Goal: Information Seeking & Learning: Learn about a topic

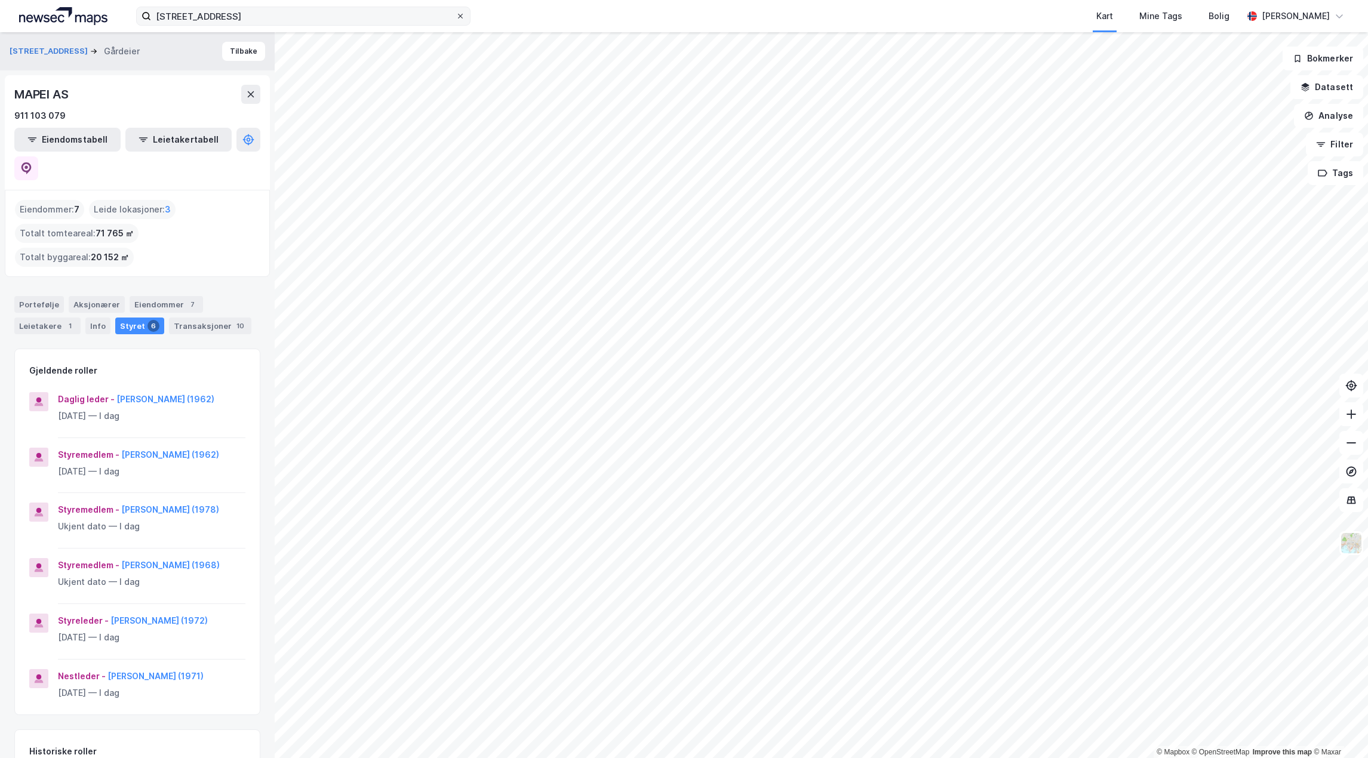
click at [463, 18] on icon at bounding box center [460, 16] width 5 height 5
click at [456, 18] on input "[STREET_ADDRESS]" at bounding box center [303, 16] width 304 height 18
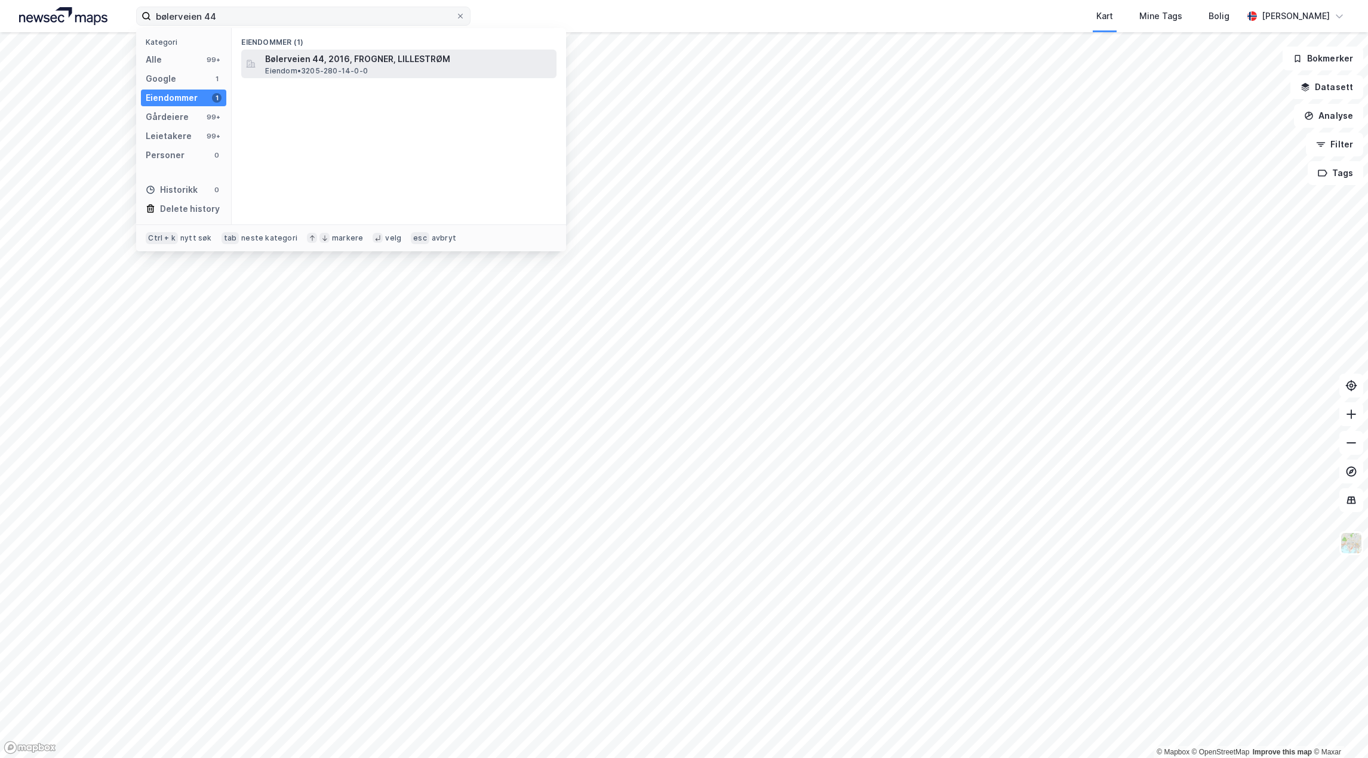
click at [329, 55] on span "Bølerveien 44, 2016, FROGNER, LILLESTRØM" at bounding box center [408, 59] width 287 height 14
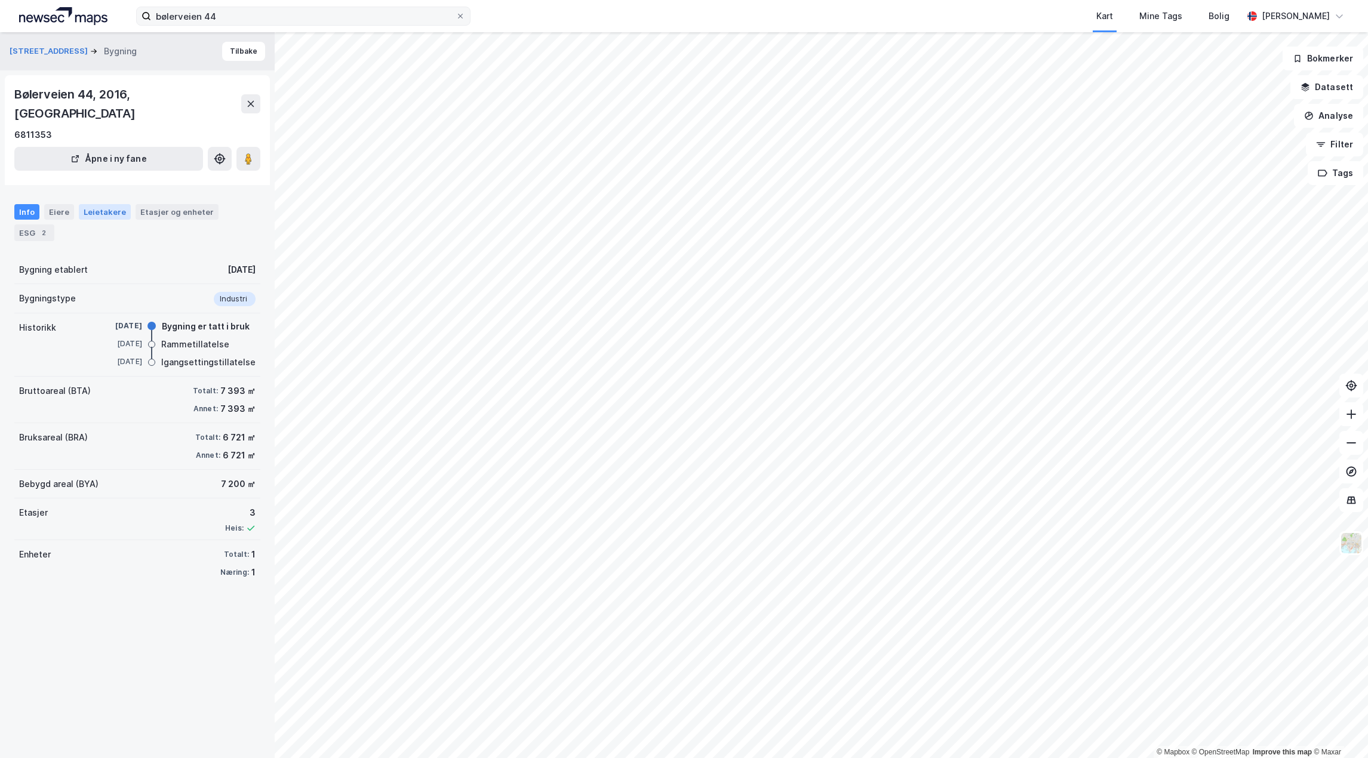
click at [99, 204] on div "Leietakere" at bounding box center [105, 212] width 52 height 16
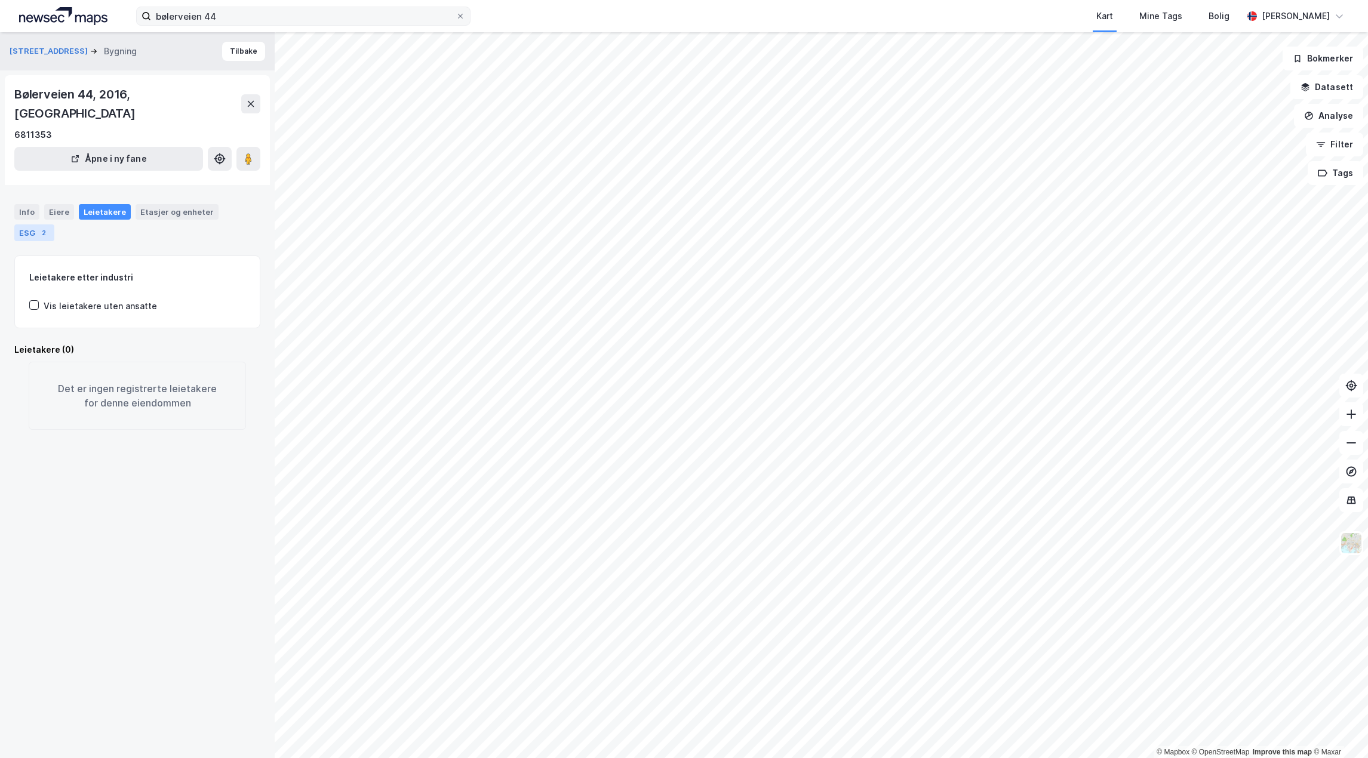
click at [27, 224] on div "ESG 2" at bounding box center [34, 232] width 40 height 17
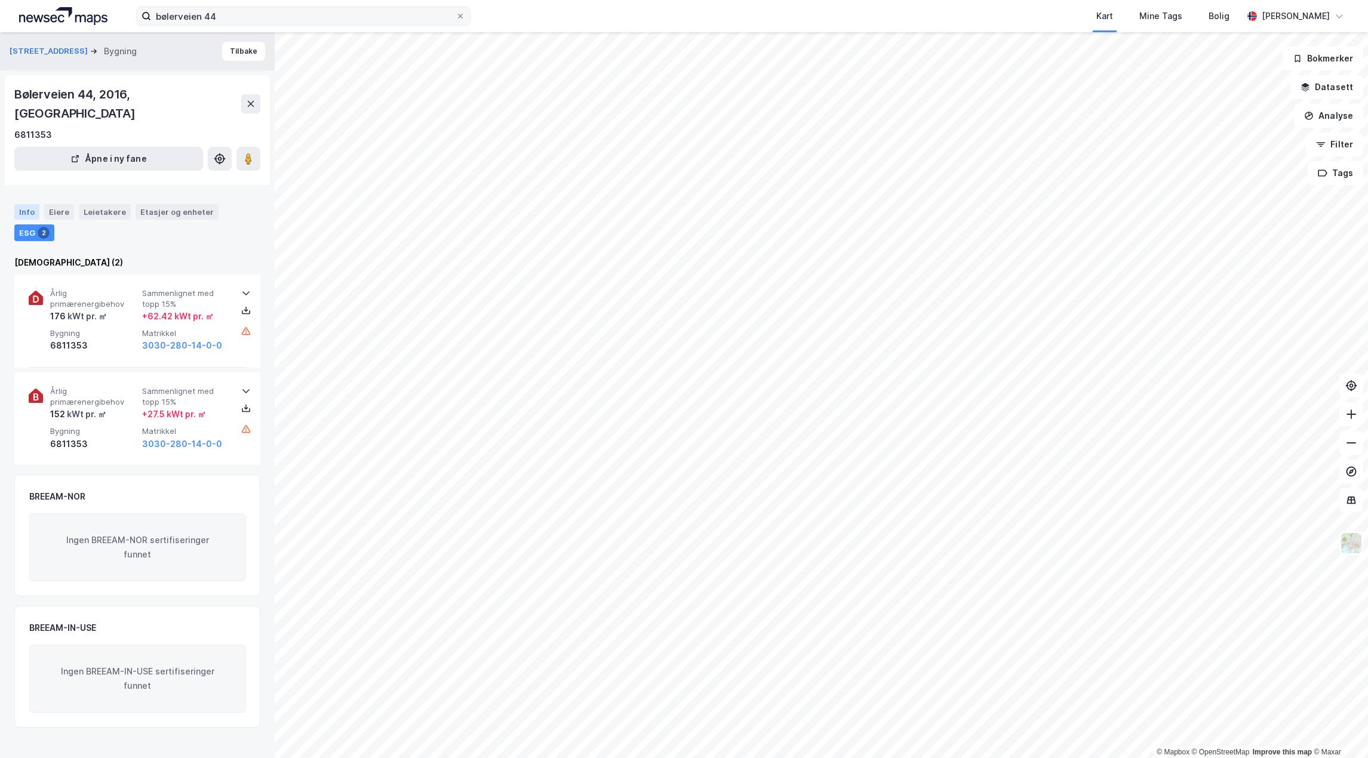
click at [25, 204] on div "Info" at bounding box center [26, 212] width 25 height 16
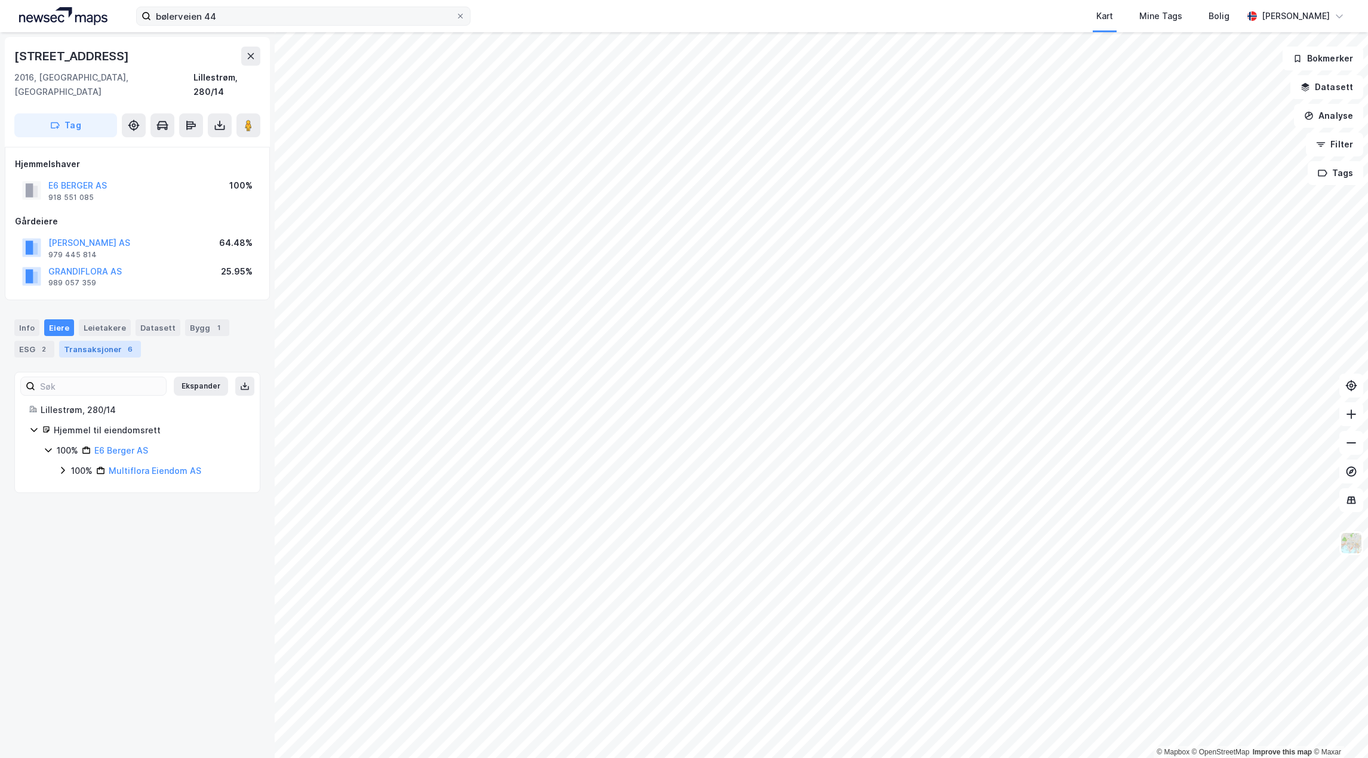
click at [100, 341] on div "Transaksjoner 6" at bounding box center [100, 349] width 82 height 17
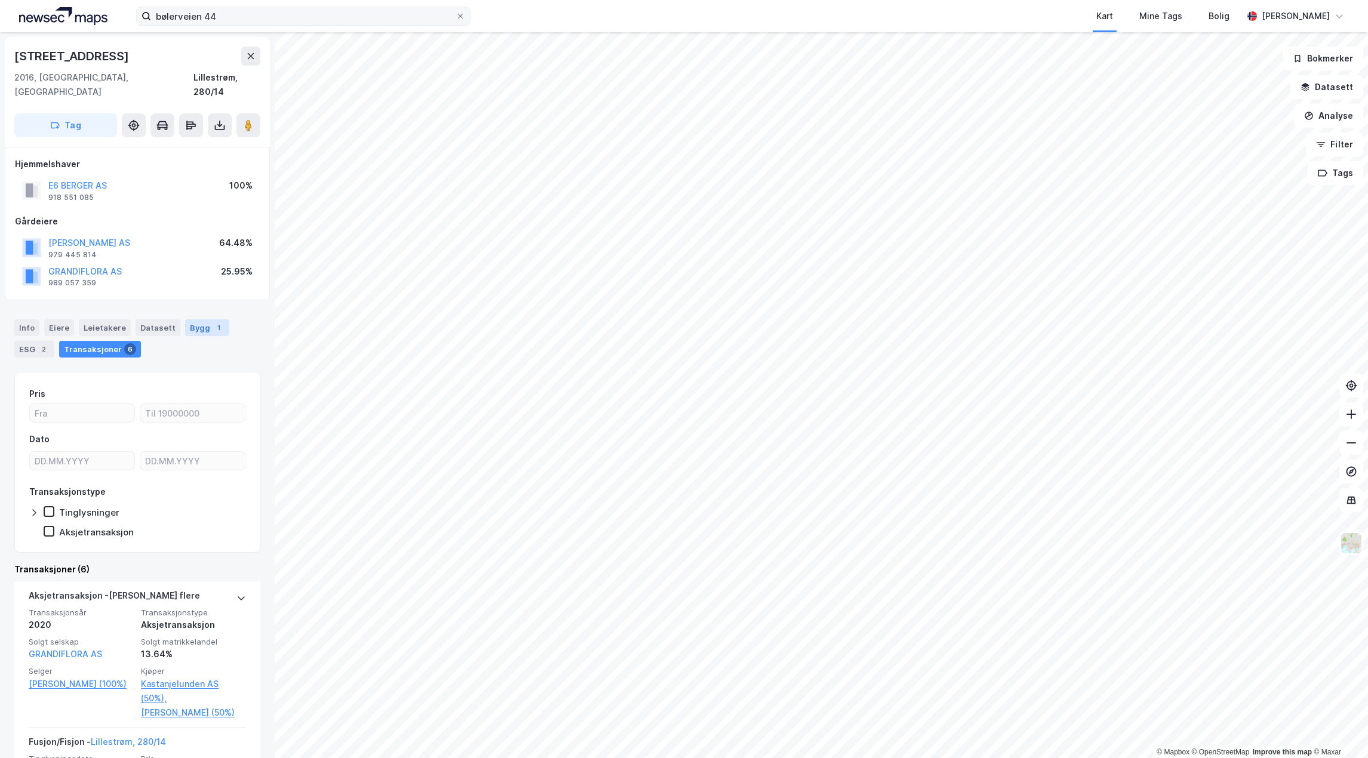
click at [213, 322] on div "1" at bounding box center [219, 328] width 12 height 12
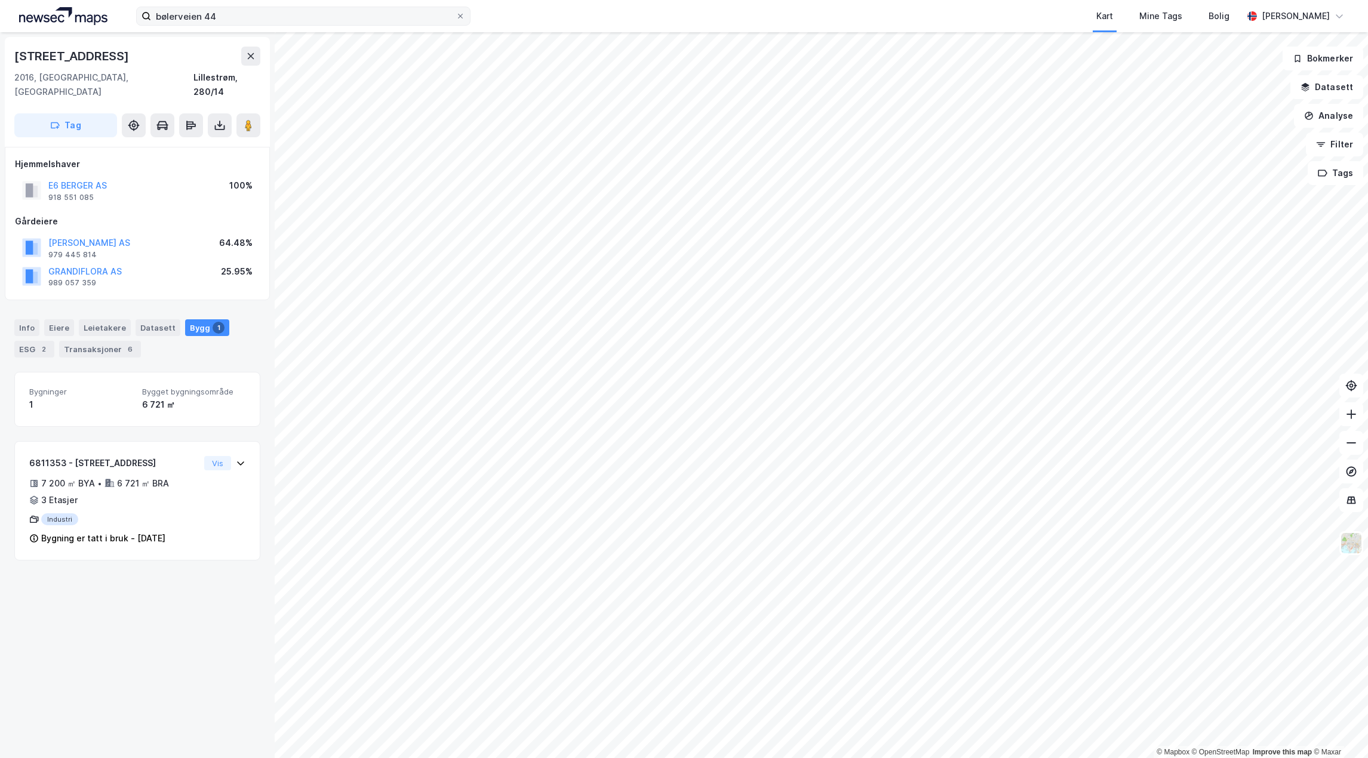
click at [241, 728] on div "© Mapbox © OpenStreetMap Improve this map © [PERSON_NAME] 44 2016, [GEOGRAPHIC_…" at bounding box center [684, 395] width 1368 height 726
click at [241, 12] on input "bølerveien 44" at bounding box center [303, 16] width 304 height 18
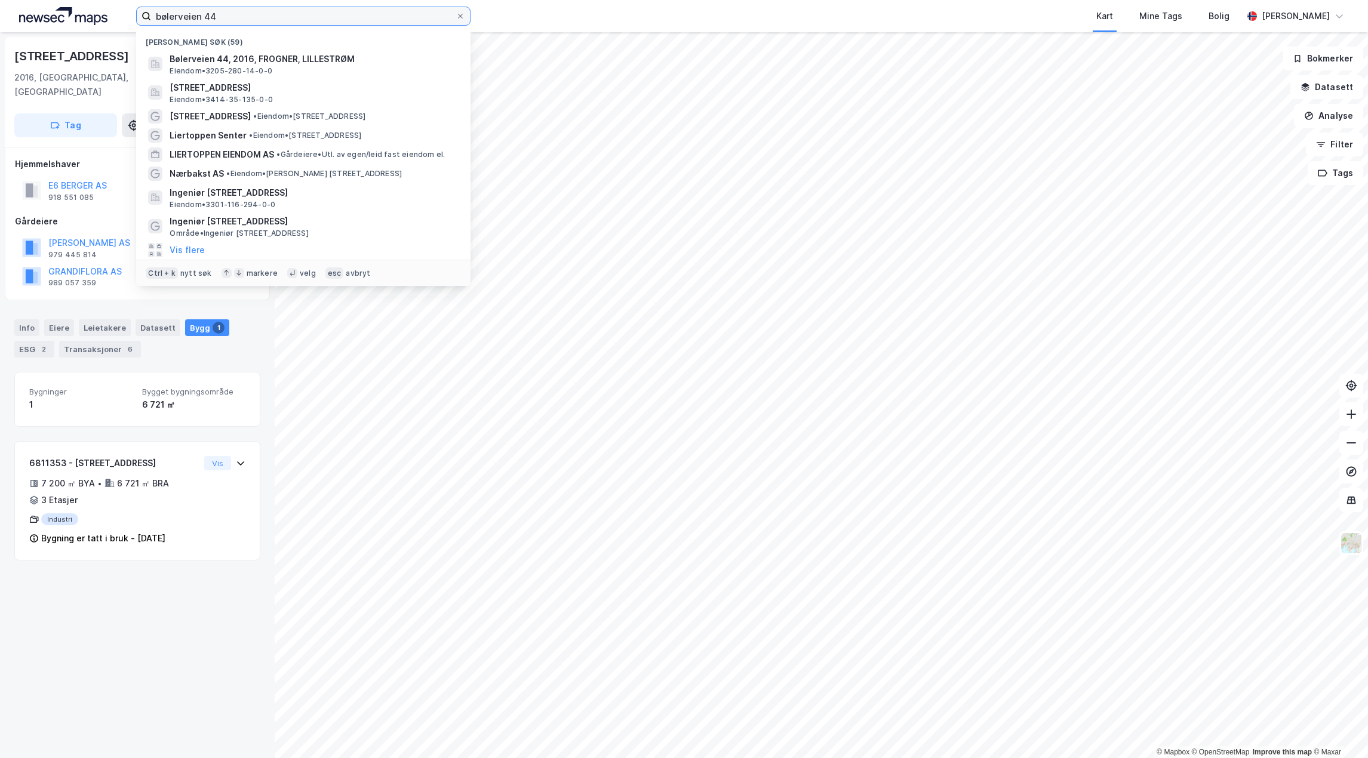
click at [241, 12] on input "bølerveien 44" at bounding box center [303, 16] width 304 height 18
paste input "[PERSON_NAME] AS"
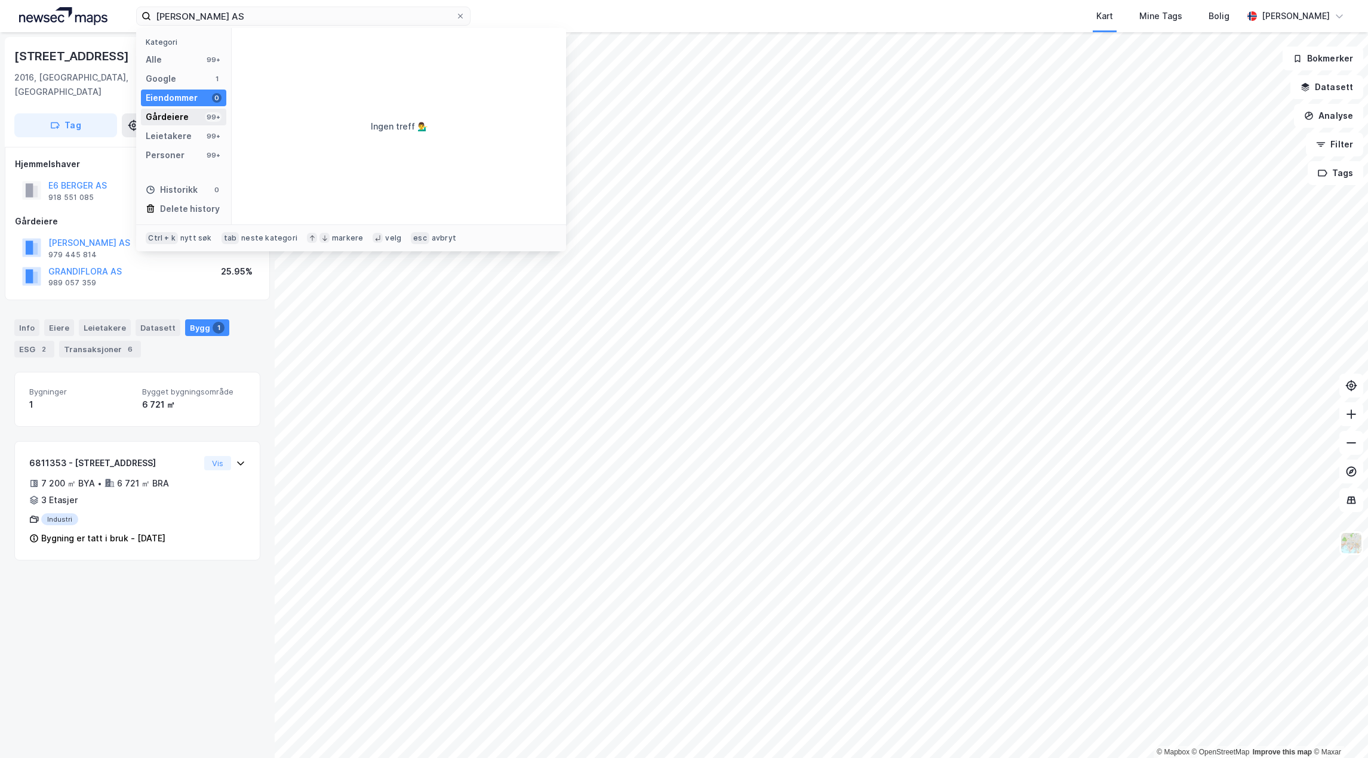
click at [180, 117] on div "Gårdeiere" at bounding box center [167, 117] width 43 height 14
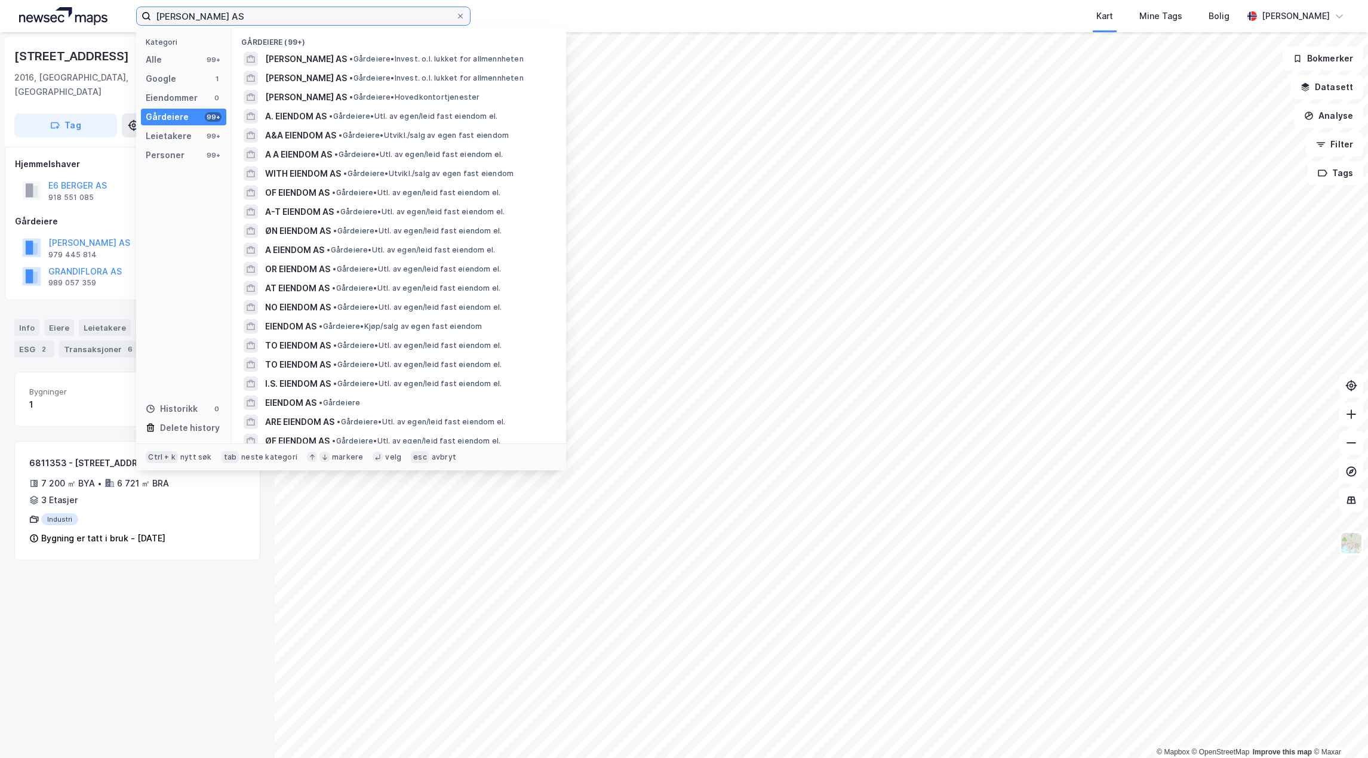
click at [266, 17] on input "[PERSON_NAME] AS" at bounding box center [303, 16] width 304 height 18
click at [261, 14] on input "[PERSON_NAME] AS" at bounding box center [303, 16] width 304 height 18
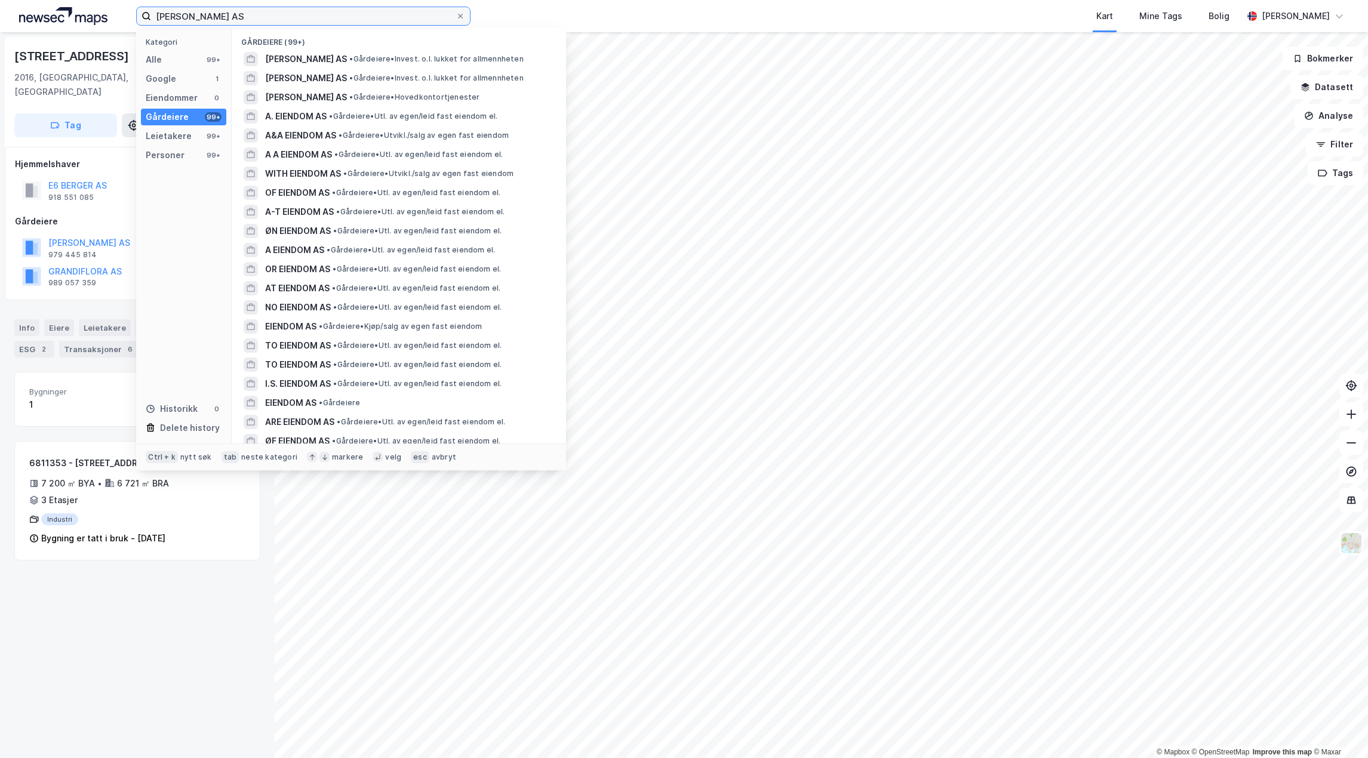
click at [261, 13] on input "[PERSON_NAME] AS" at bounding box center [303, 16] width 304 height 18
paste input "Industriveien, [STREET_ADDRESS]"
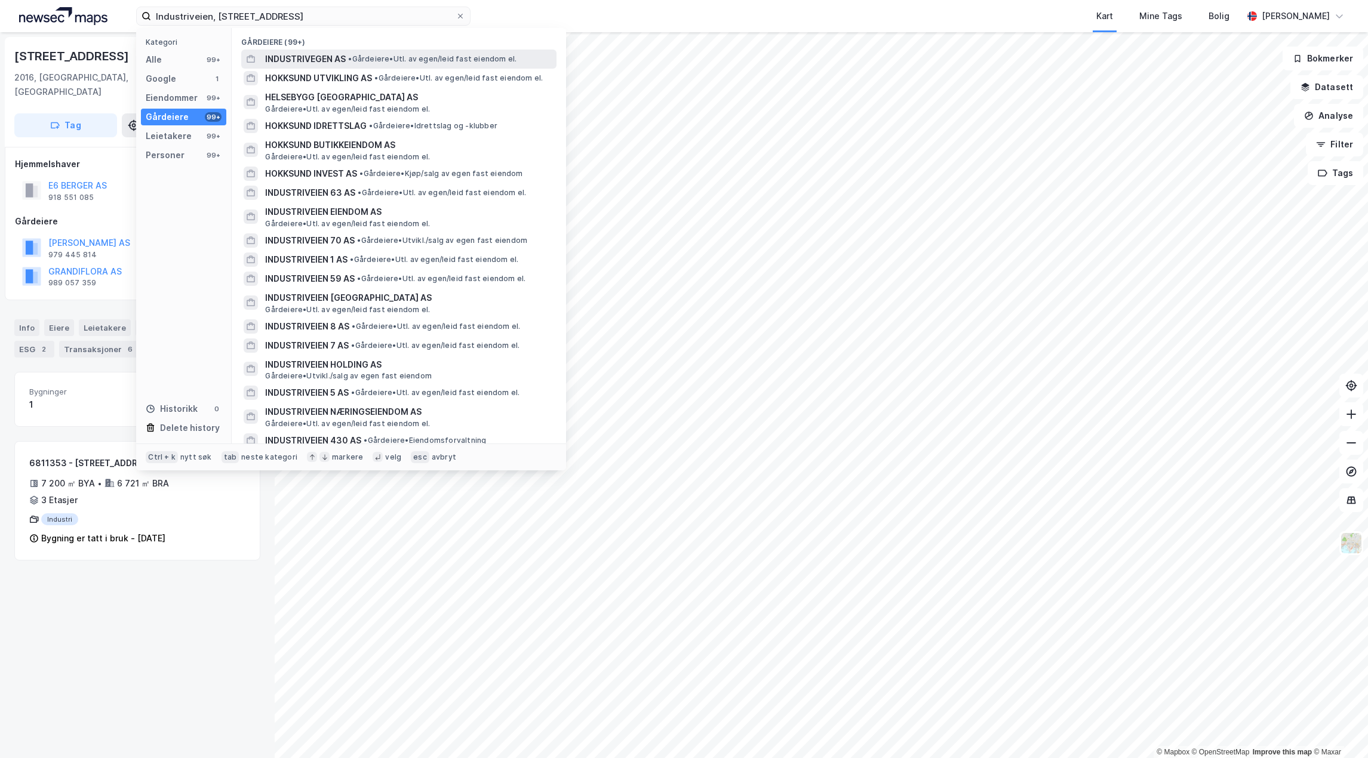
click at [332, 57] on span "INDUSTRIVEGEN AS" at bounding box center [305, 59] width 81 height 14
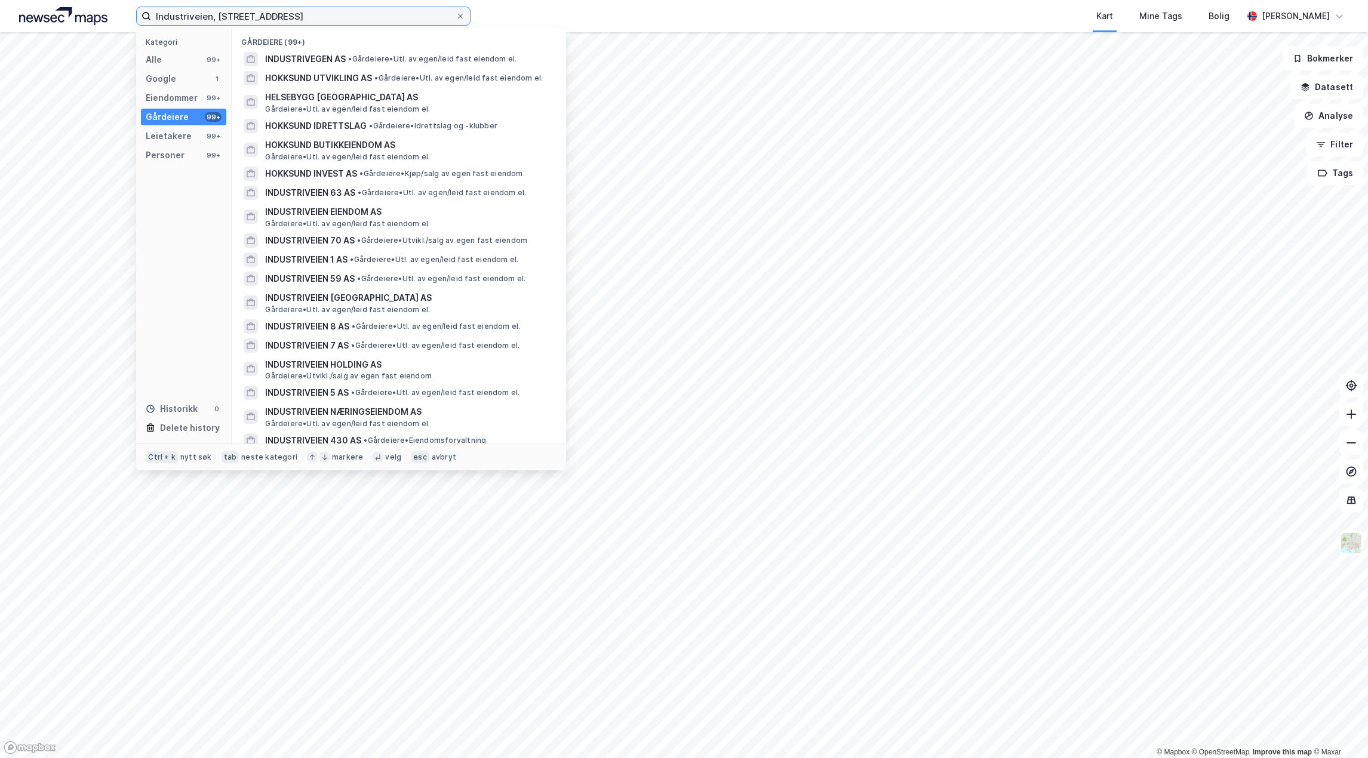
click at [319, 17] on input "Industriveien, [STREET_ADDRESS]" at bounding box center [303, 16] width 304 height 18
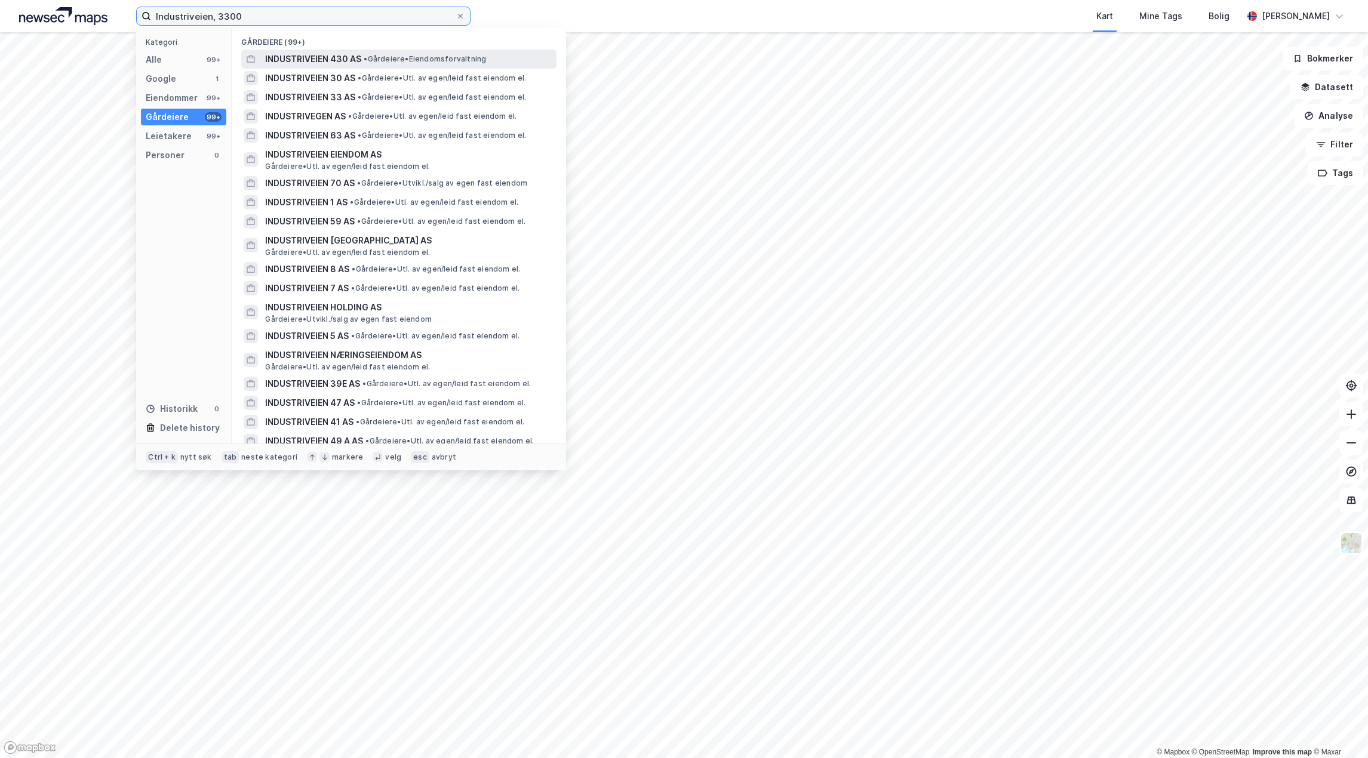
type input "Industriveien, 3300"
click at [311, 60] on span "INDUSTRIVEIEN 430 AS" at bounding box center [313, 59] width 96 height 14
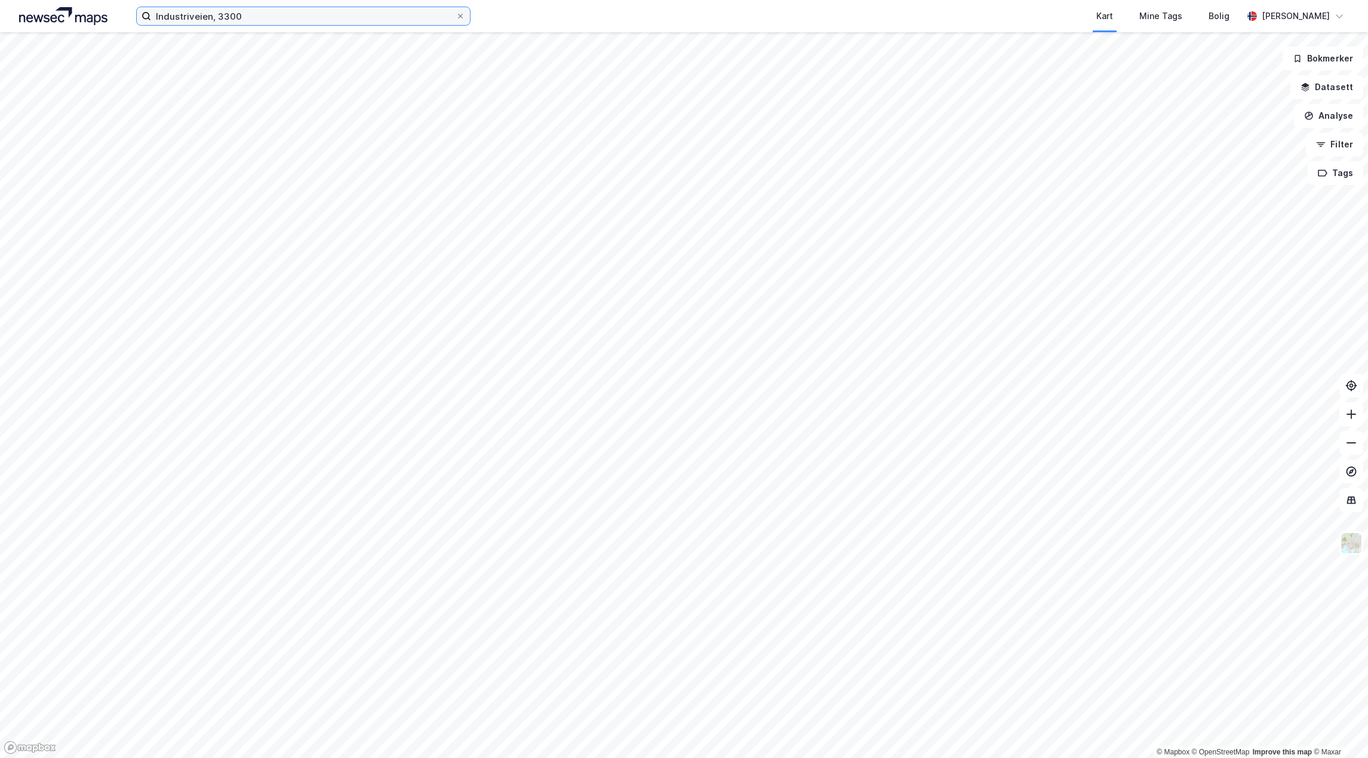
click at [248, 15] on input "Industriveien, 3300" at bounding box center [303, 16] width 304 height 18
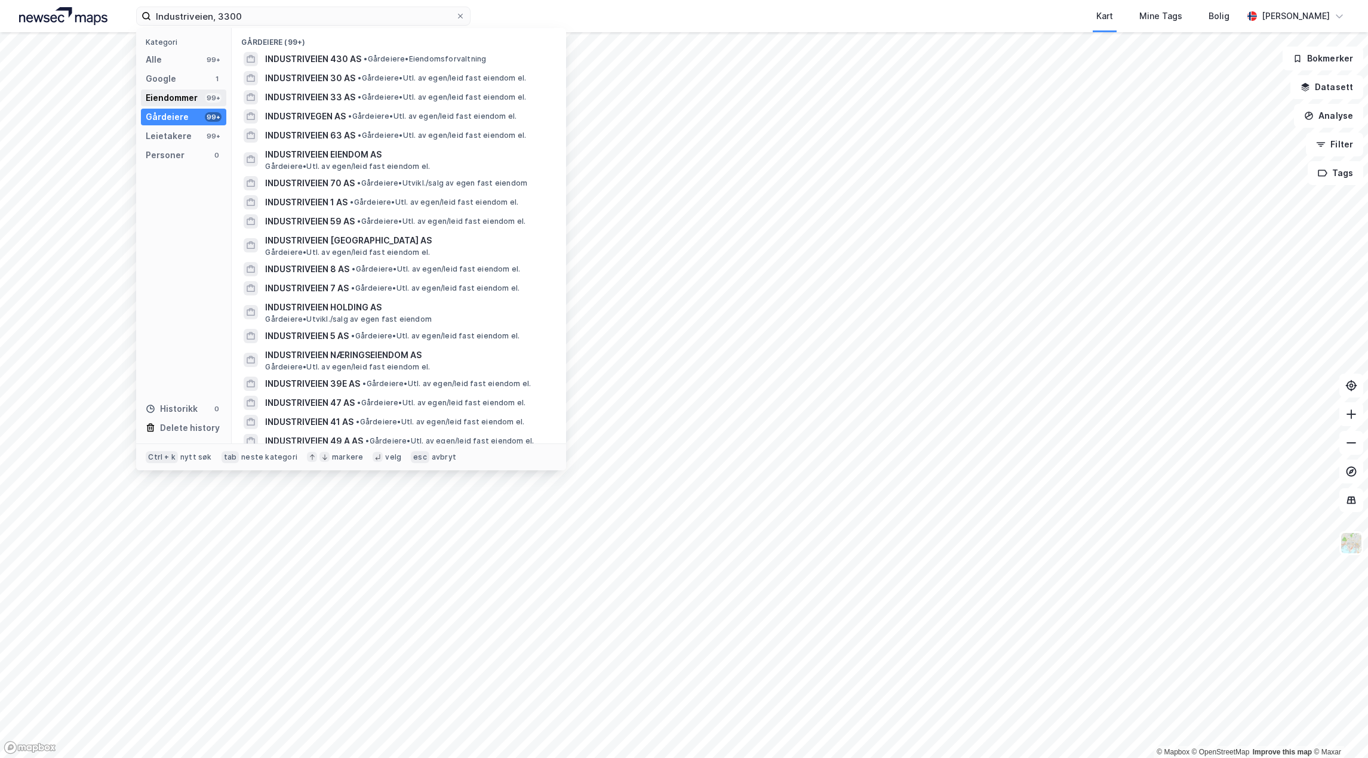
click at [167, 96] on div "Eiendommer" at bounding box center [172, 98] width 52 height 14
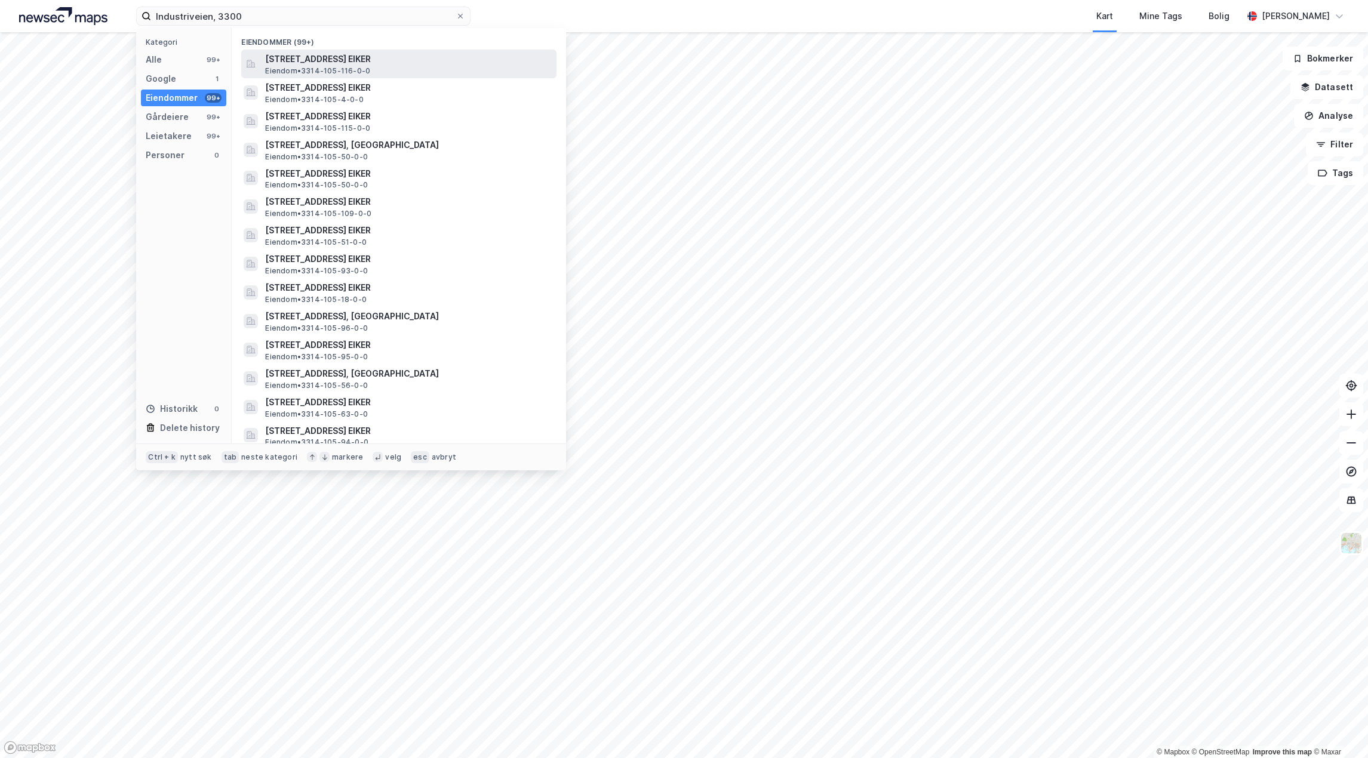
click at [348, 55] on span "[STREET_ADDRESS] EIKER" at bounding box center [408, 59] width 287 height 14
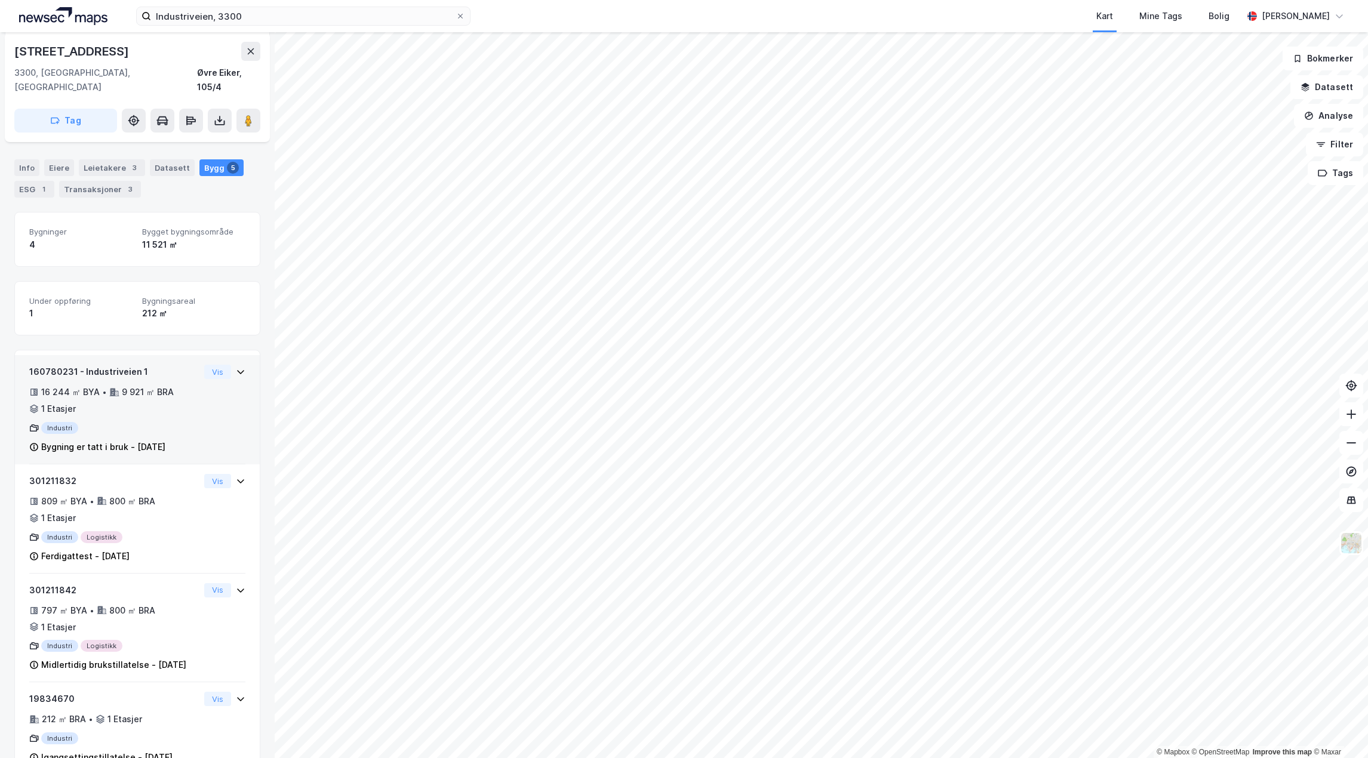
scroll to position [161, 0]
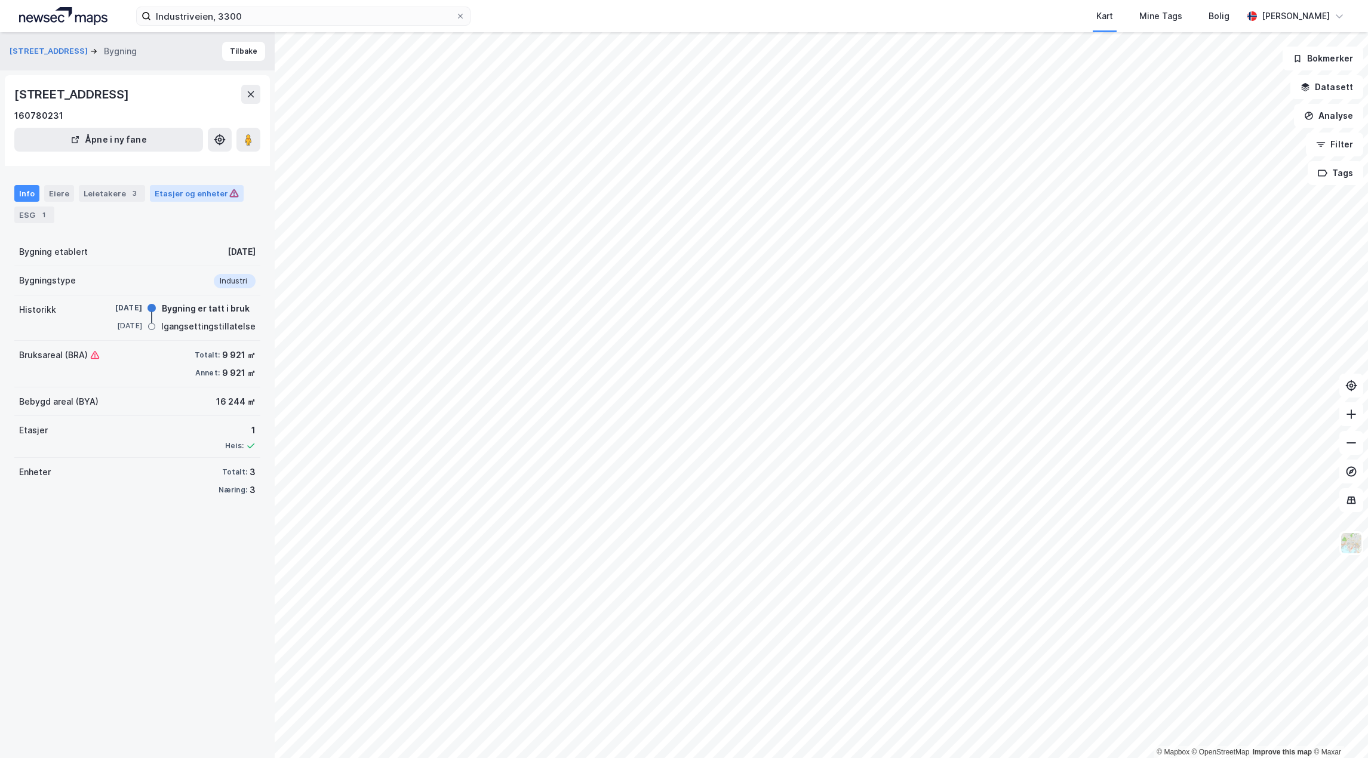
click at [159, 197] on div "Etasjer og enheter" at bounding box center [197, 193] width 84 height 11
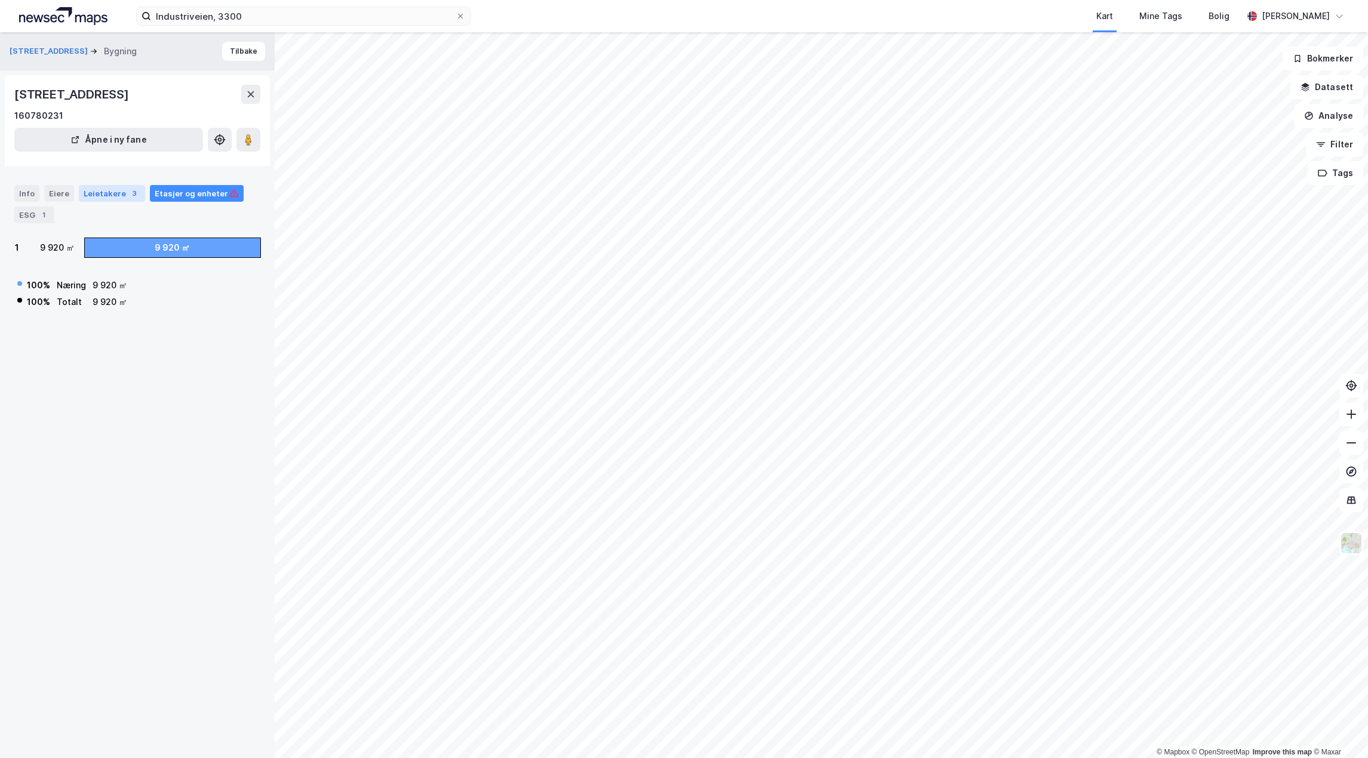
click at [105, 190] on div "Leietakere 3" at bounding box center [112, 193] width 66 height 17
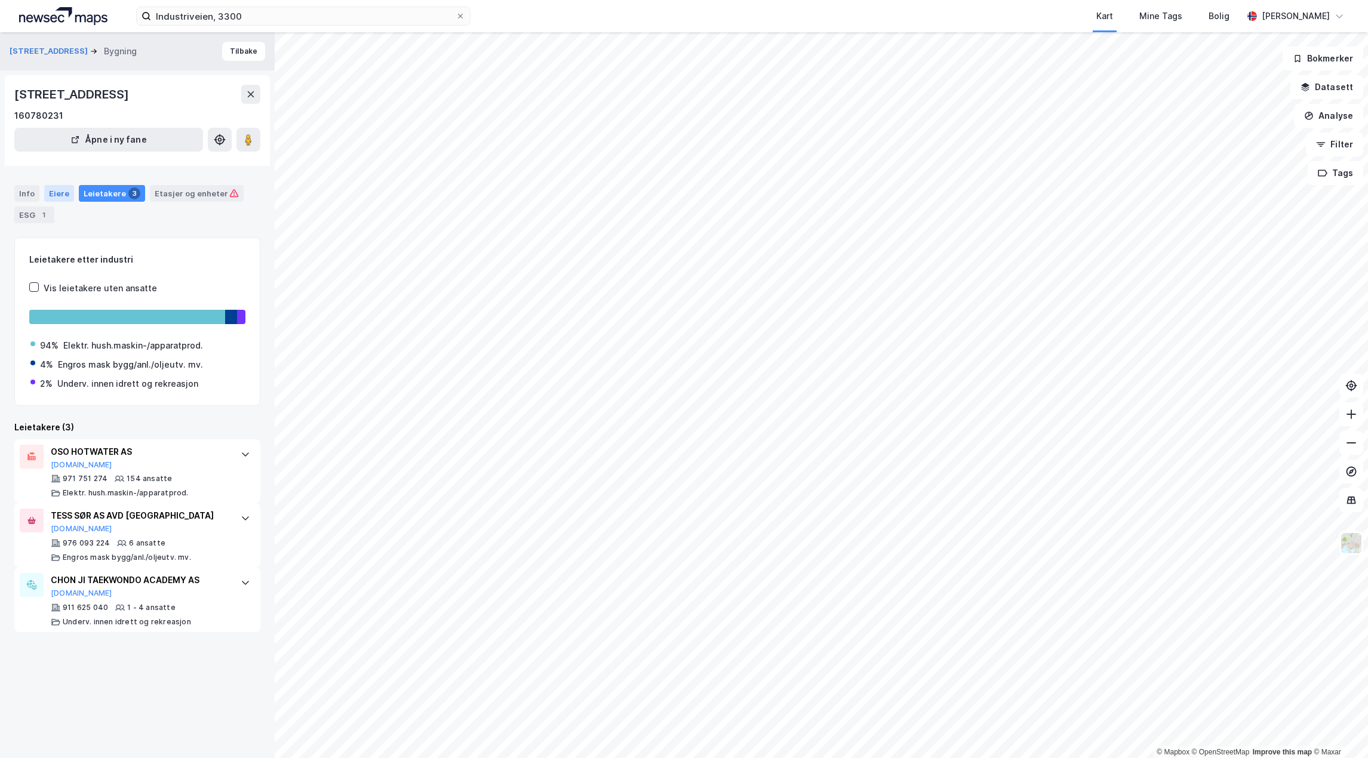
click at [47, 195] on div "Eiere" at bounding box center [59, 193] width 30 height 17
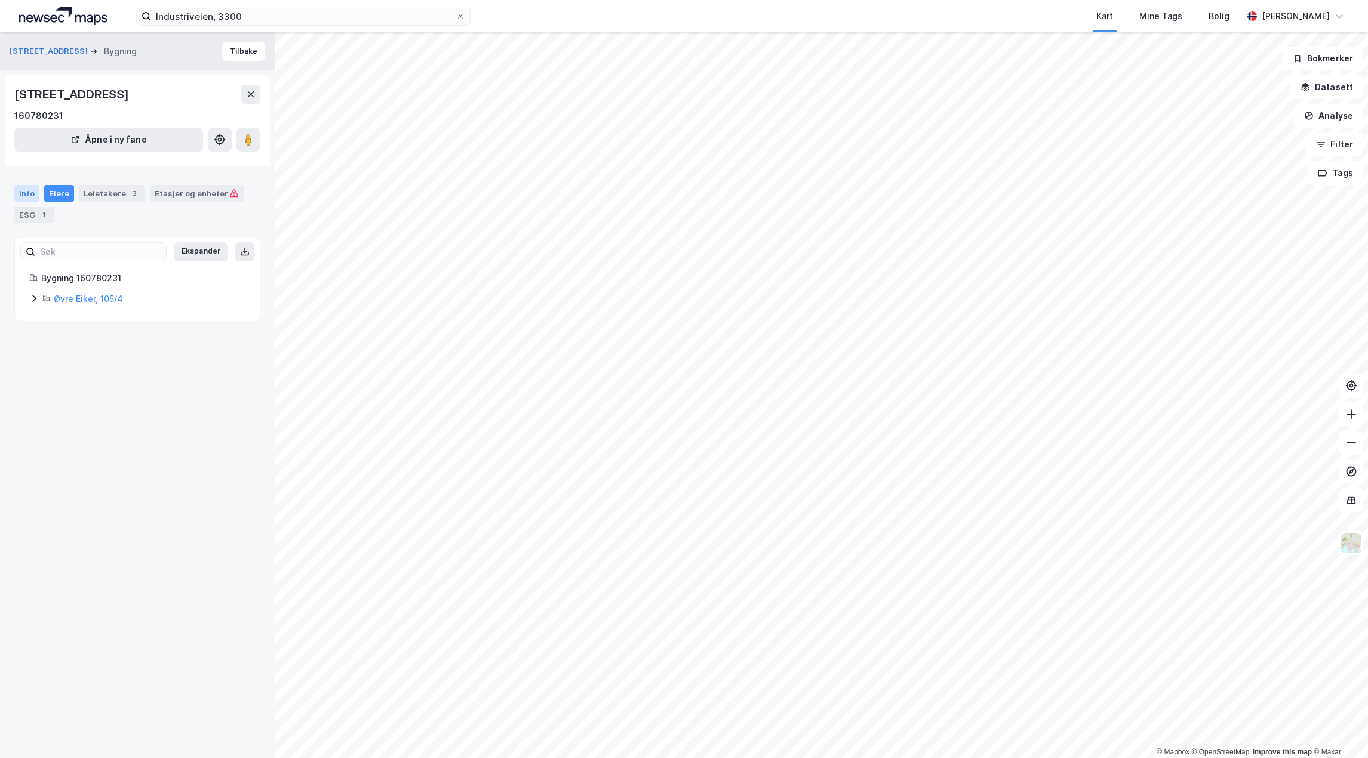
click at [26, 193] on div "Info" at bounding box center [26, 193] width 25 height 17
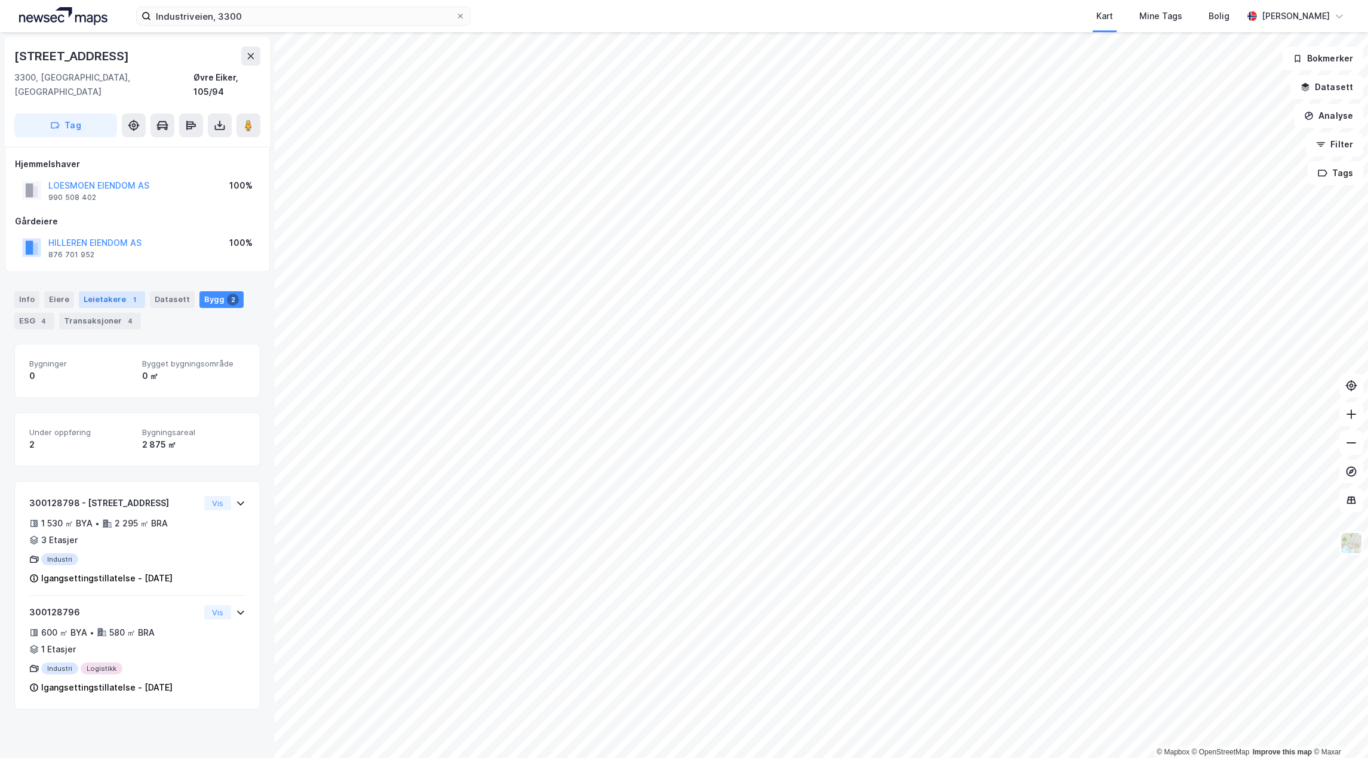
click at [100, 291] on div "Leietakere 1" at bounding box center [112, 299] width 66 height 17
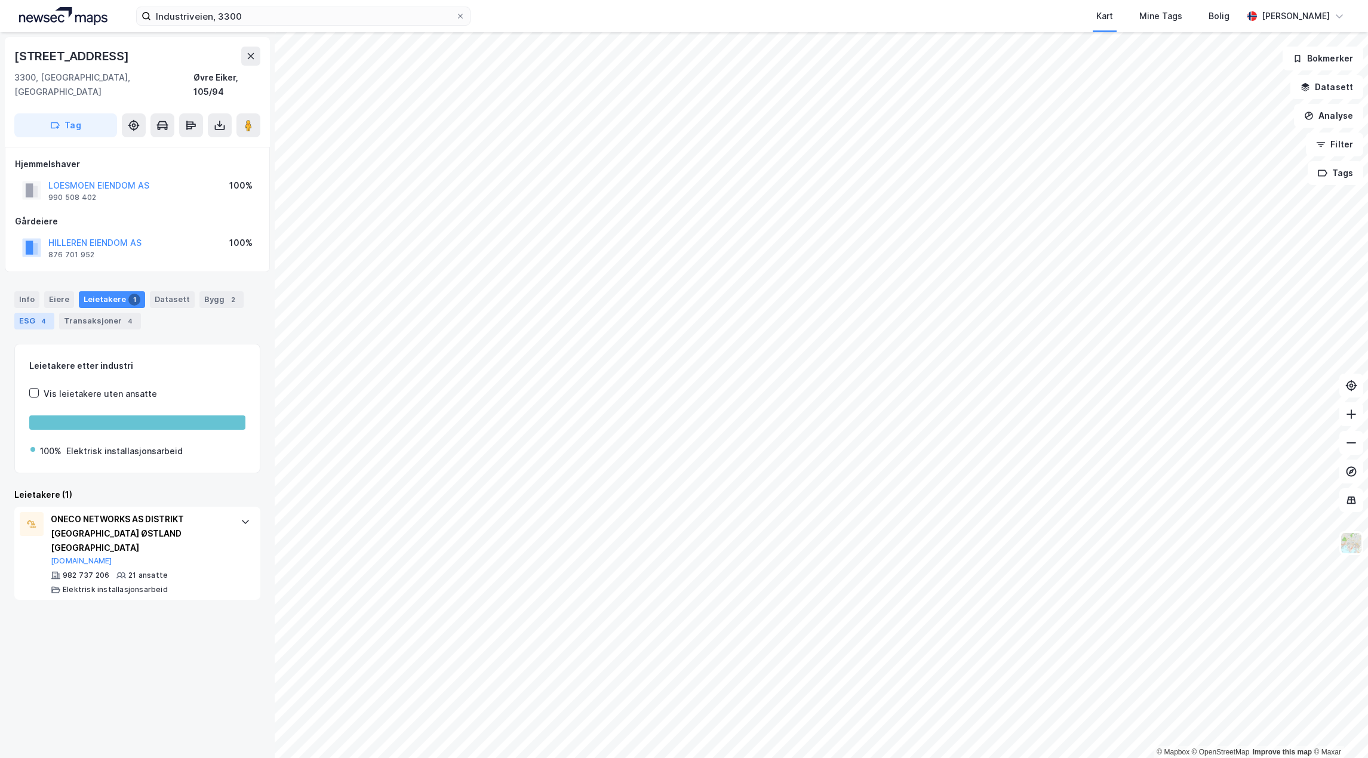
click at [27, 313] on div "ESG 4" at bounding box center [34, 321] width 40 height 17
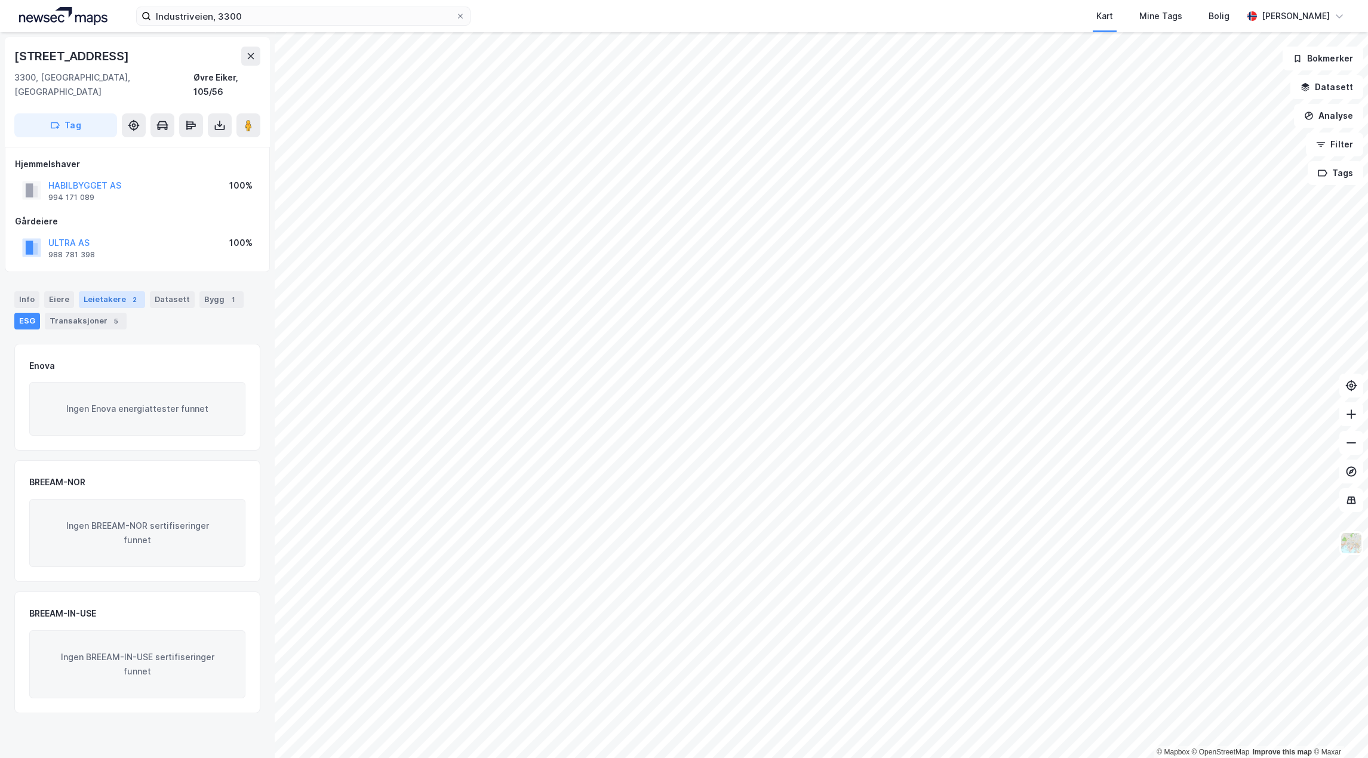
click at [111, 291] on div "Leietakere 2" at bounding box center [112, 299] width 66 height 17
